Goal: Go to known website: Go to known website

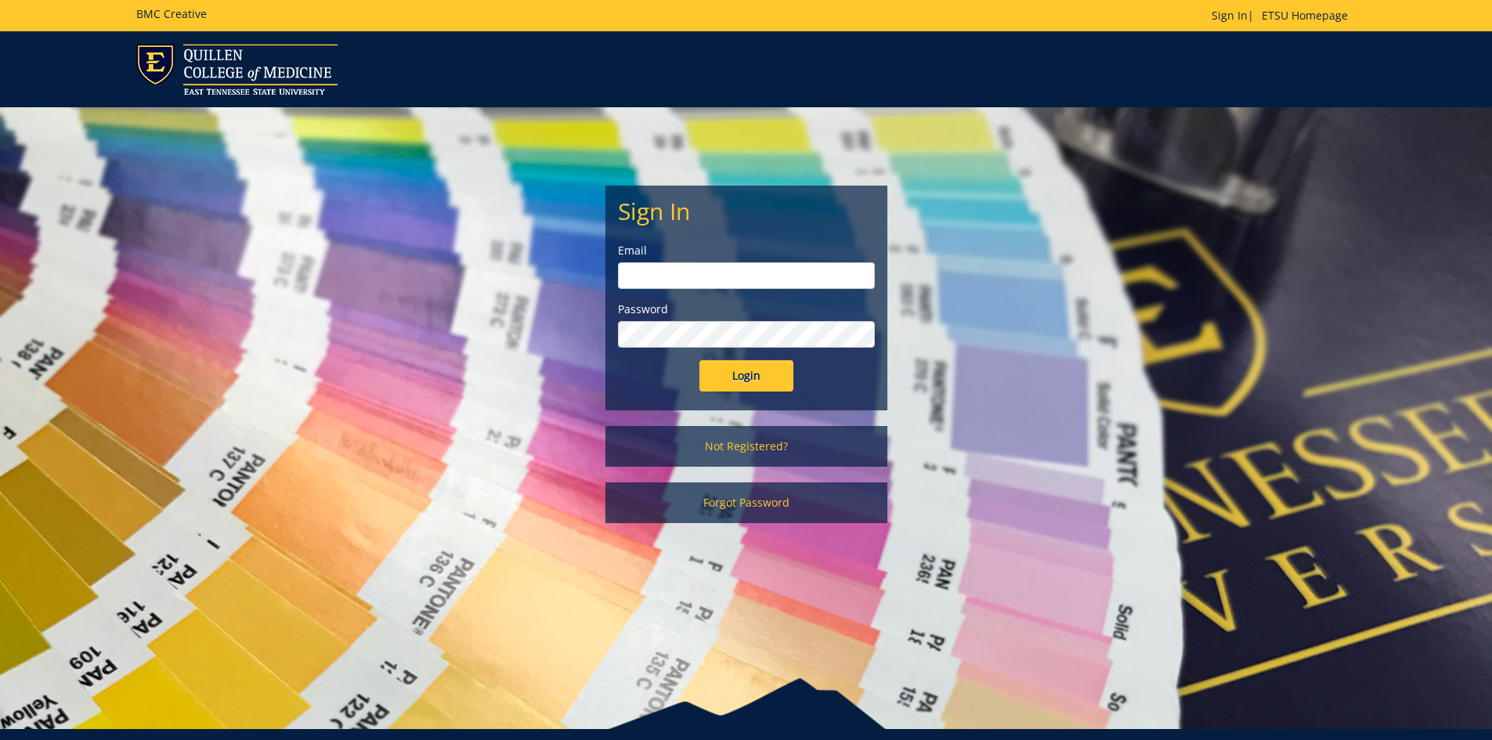
type input "lucasrf@etsu.edu"
click at [739, 379] on input "Login" at bounding box center [746, 375] width 94 height 31
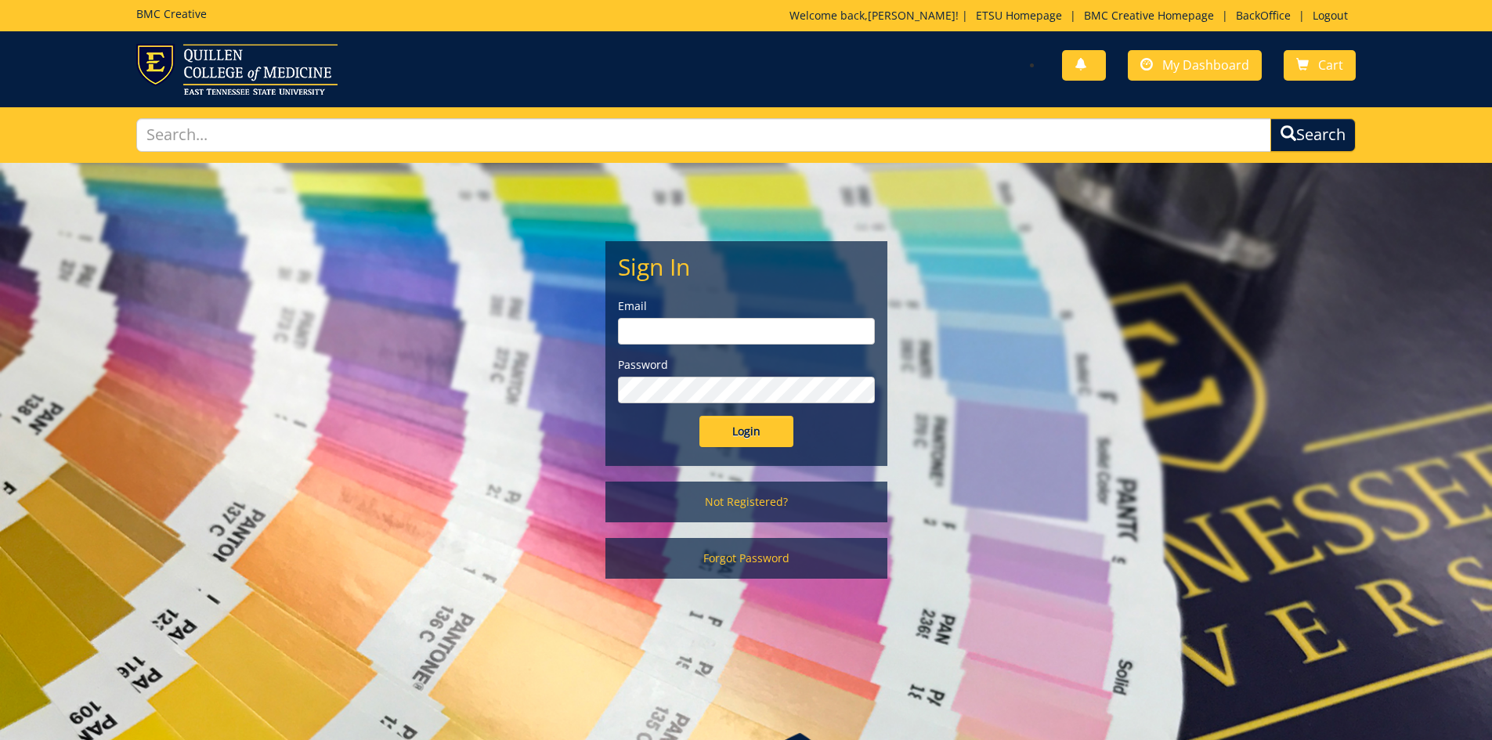
type input "[EMAIL_ADDRESS][DOMAIN_NAME]"
click at [735, 432] on input "Login" at bounding box center [746, 431] width 94 height 31
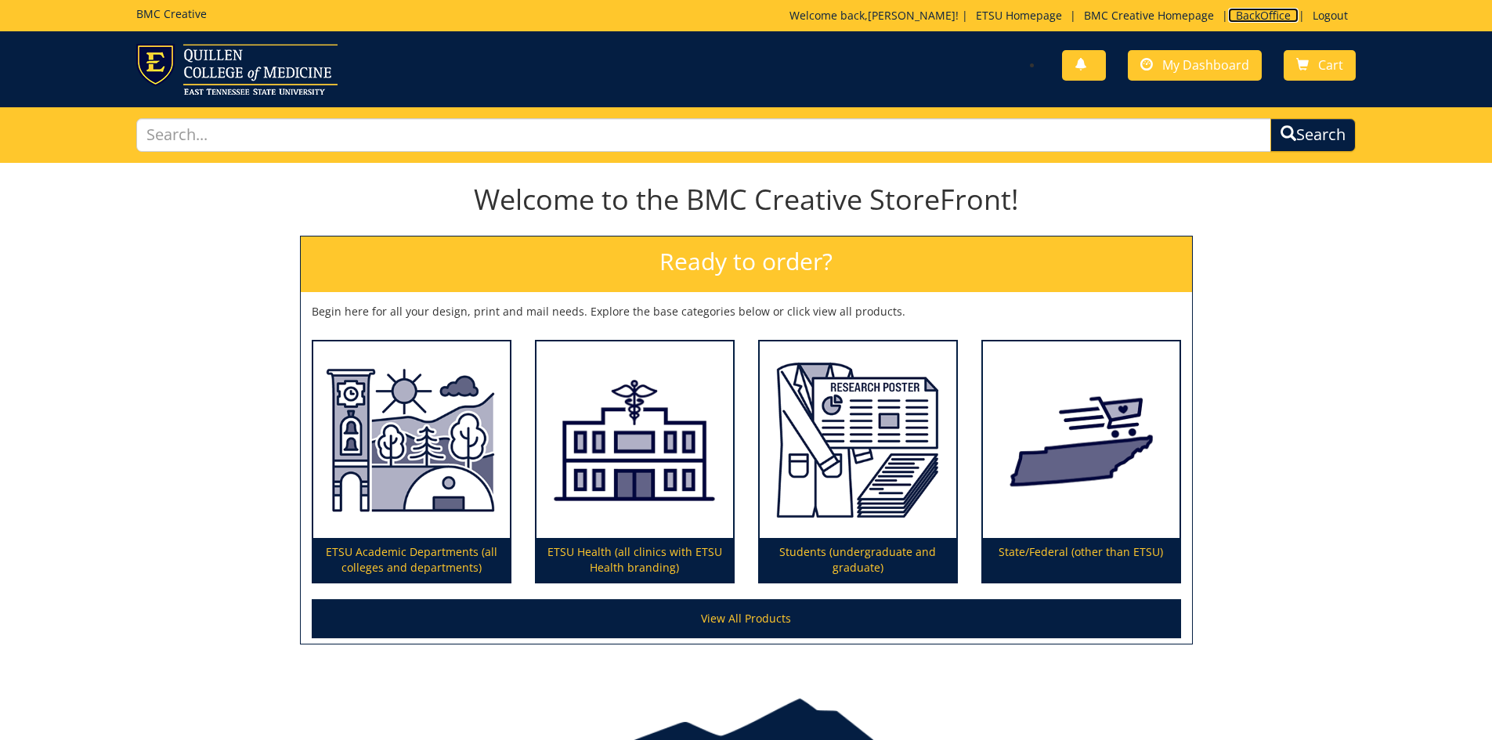
click at [1260, 16] on link "BackOffice" at bounding box center [1263, 15] width 70 height 15
